Goal: Transaction & Acquisition: Purchase product/service

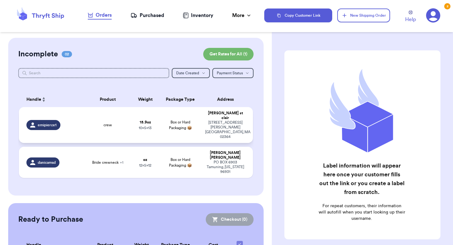
click at [81, 122] on td "emipierce1" at bounding box center [51, 125] width 65 height 36
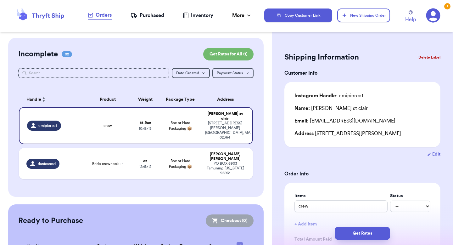
click at [444, 18] on div "Copy Customer Link New Shipping Order Help 2" at bounding box center [358, 15] width 189 height 21
click at [433, 14] on icon at bounding box center [433, 15] width 14 height 14
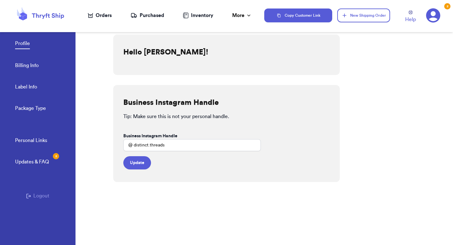
click at [25, 66] on link "Billing Info" at bounding box center [27, 66] width 24 height 9
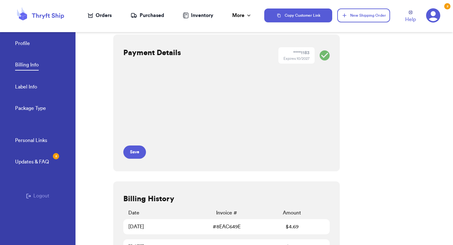
click at [57, 12] on icon at bounding box center [40, 15] width 50 height 17
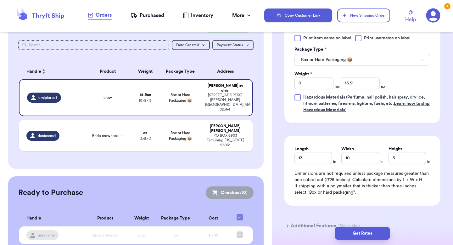
scroll to position [272, 0]
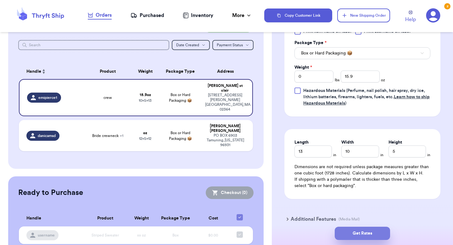
click at [364, 237] on button "Get Rates" at bounding box center [362, 233] width 55 height 13
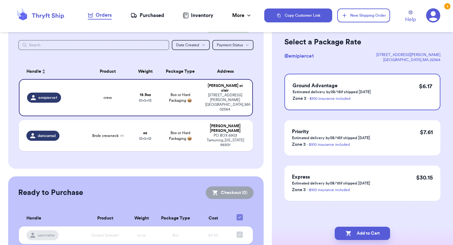
scroll to position [0, 0]
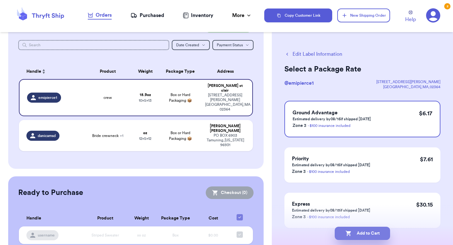
click at [365, 239] on button "Add to Cart" at bounding box center [362, 233] width 55 height 13
checkbox input "true"
select select "MERCHANDISE"
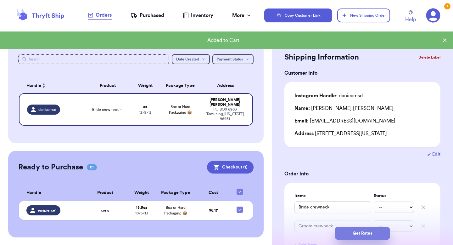
scroll to position [8, 0]
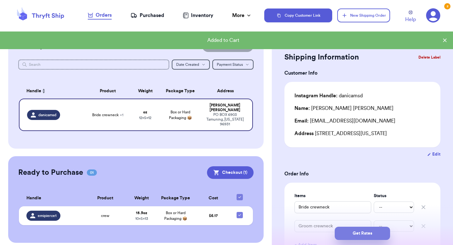
click at [370, 234] on button "Get Rates" at bounding box center [362, 233] width 55 height 13
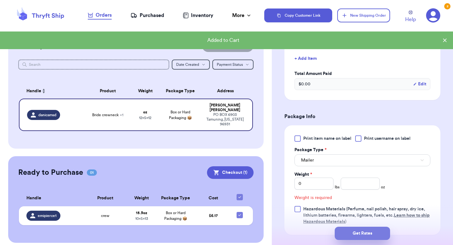
scroll to position [247, 0]
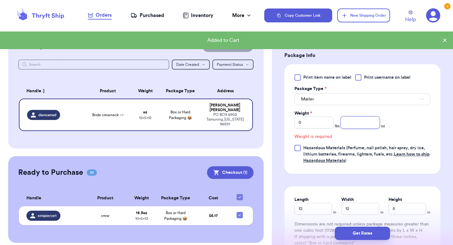
click at [355, 125] on input "number" at bounding box center [360, 122] width 39 height 12
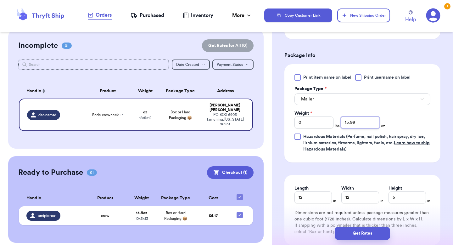
type input "15.99"
click at [390, 158] on div "Print item name on label Print username on label Package Type * Mailer Weight *…" at bounding box center [362, 113] width 156 height 98
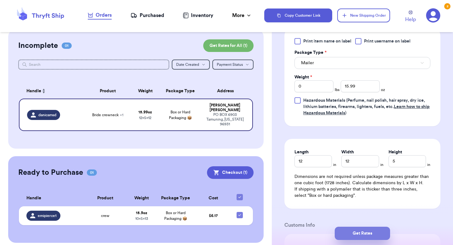
click at [368, 232] on button "Get Rates" at bounding box center [362, 233] width 55 height 13
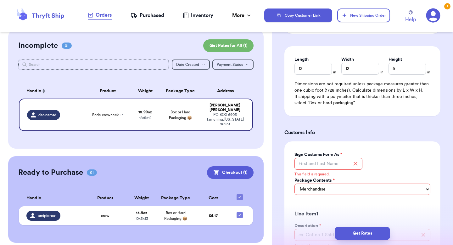
scroll to position [371, 0]
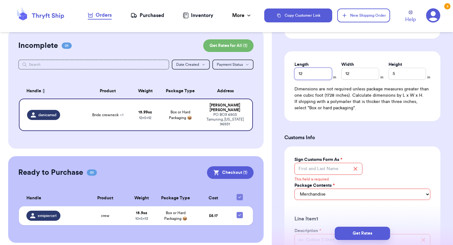
click at [311, 77] on input "12" at bounding box center [312, 74] width 37 height 12
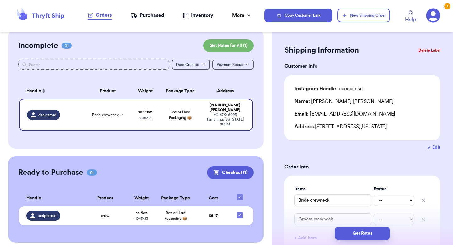
scroll to position [0, 0]
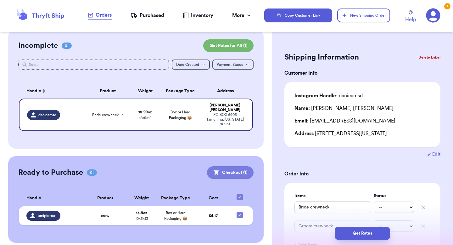
click at [223, 166] on button "Checkout ( 1 )" at bounding box center [230, 172] width 47 height 13
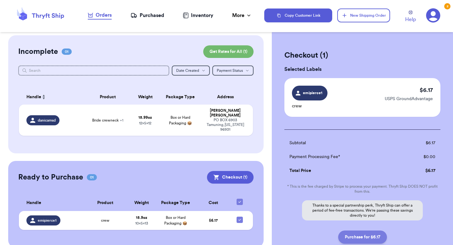
click at [370, 238] on button "Purchase for $6.17" at bounding box center [362, 236] width 49 height 13
checkbox input "false"
checkbox input "true"
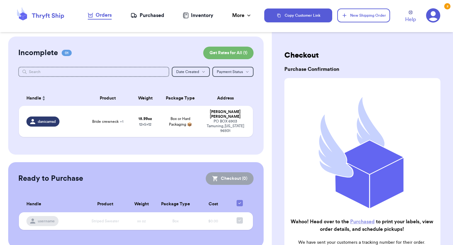
click at [153, 16] on div "Purchased" at bounding box center [148, 16] width 34 height 8
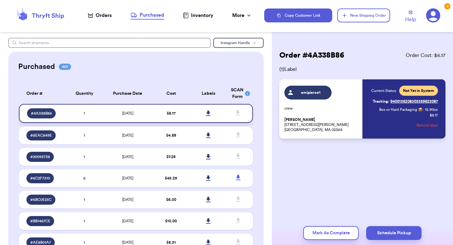
click at [208, 110] on link at bounding box center [209, 113] width 14 height 14
